Goal: Communication & Community: Share content

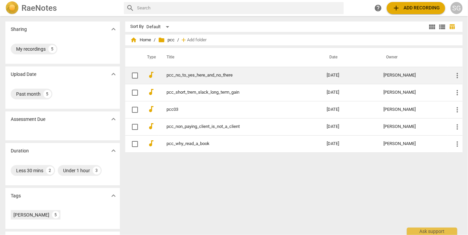
click at [221, 78] on link "pcc_no_to_yes_here_and_no_there" at bounding box center [235, 75] width 136 height 5
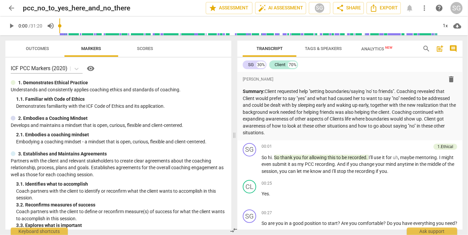
click at [42, 47] on span "Outcomes" at bounding box center [37, 48] width 23 height 5
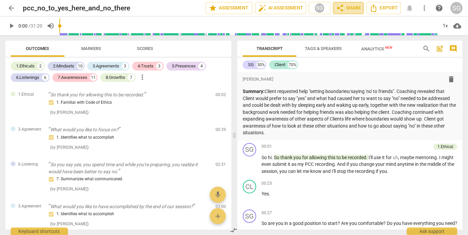
click at [348, 10] on span "share Share" at bounding box center [348, 8] width 25 height 8
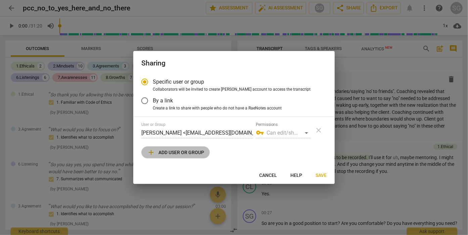
click at [203, 152] on span "add Add user or group" at bounding box center [175, 152] width 57 height 8
radio input "false"
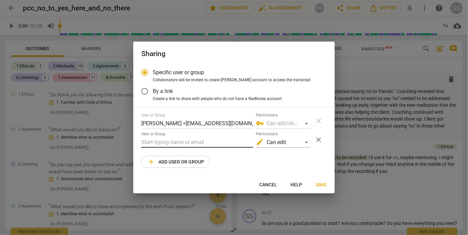
click at [177, 139] on input "text" at bounding box center [197, 142] width 112 height 11
paste input "[EMAIL_ADDRESS][DOMAIN_NAME]"
type input "[EMAIL_ADDRESS][DOMAIN_NAME]"
click at [317, 182] on span "Save" at bounding box center [320, 185] width 11 height 7
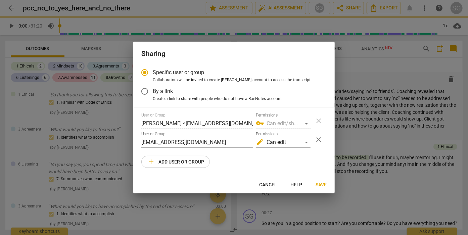
radio input "false"
type input "[PERSON_NAME] <[PERSON_NAME][EMAIL_ADDRESS][DOMAIN_NAME]>"
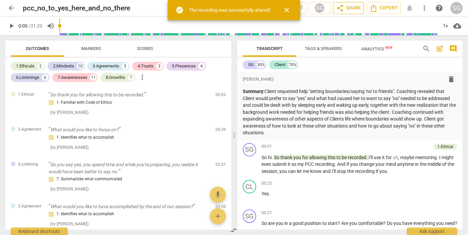
click at [343, 12] on button "share Share" at bounding box center [348, 8] width 31 height 12
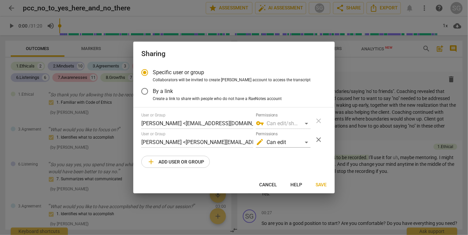
drag, startPoint x: 195, startPoint y: 162, endPoint x: 198, endPoint y: 160, distance: 3.6
click at [196, 161] on span "add Add user or group" at bounding box center [175, 162] width 57 height 8
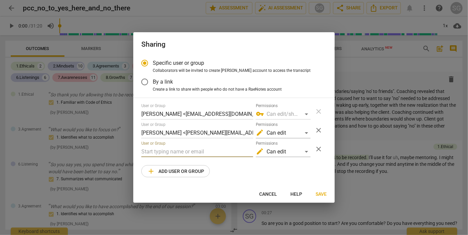
click at [196, 151] on input "text" at bounding box center [197, 151] width 112 height 11
click at [320, 148] on span "close" at bounding box center [318, 149] width 8 height 8
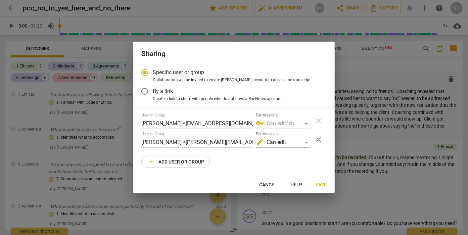
click at [320, 142] on span "close" at bounding box center [318, 140] width 8 height 8
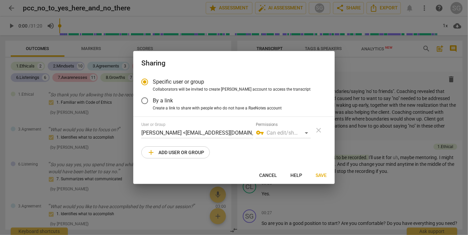
click at [326, 177] on span "Save" at bounding box center [320, 175] width 11 height 7
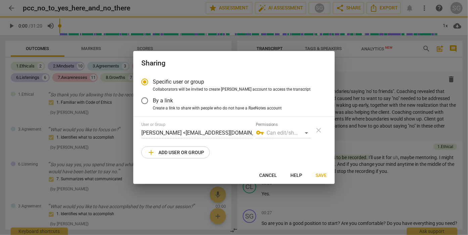
radio input "false"
